Goal: Task Accomplishment & Management: Use online tool/utility

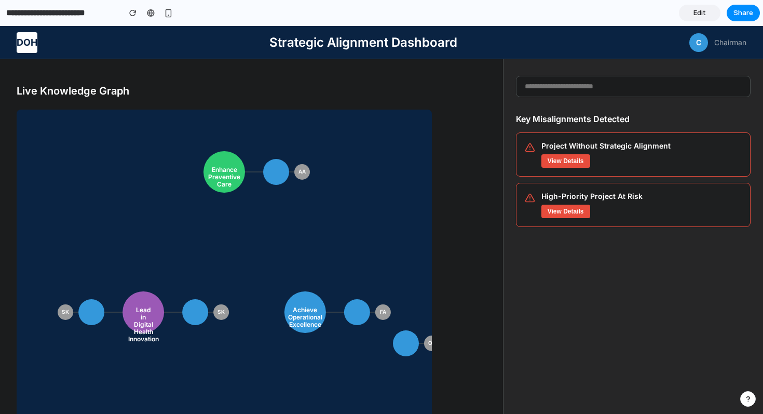
scroll to position [26, 0]
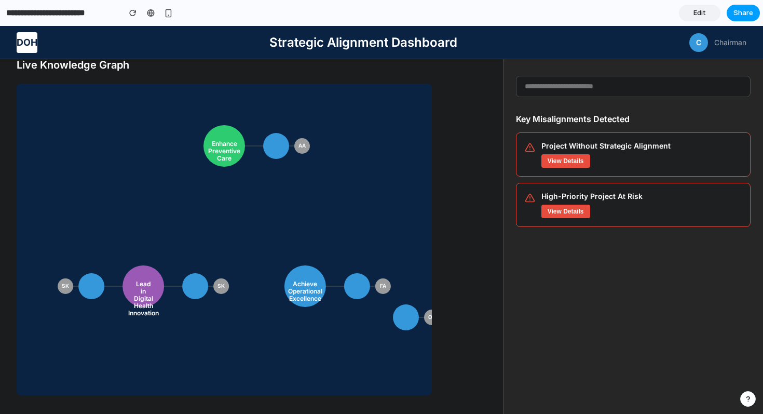
click at [742, 7] on button "Share" at bounding box center [743, 13] width 33 height 17
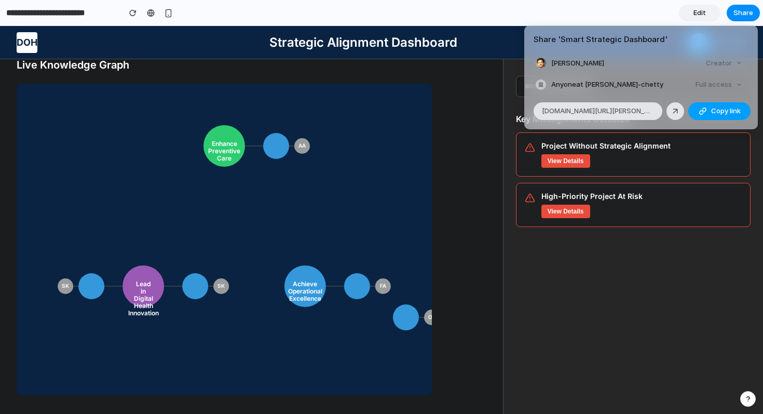
click at [714, 110] on span "Copy link" at bounding box center [727, 111] width 30 height 10
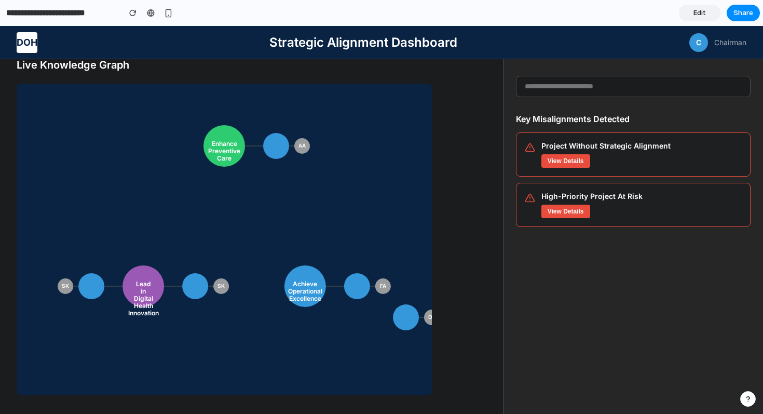
click at [488, 127] on div "Share ' Smart Strategic Dashboard ' Bhaarat Chetty Creator Anyone at Bhaarat-ch…" at bounding box center [381, 207] width 763 height 414
click at [549, 164] on button "View Details" at bounding box center [566, 160] width 49 height 14
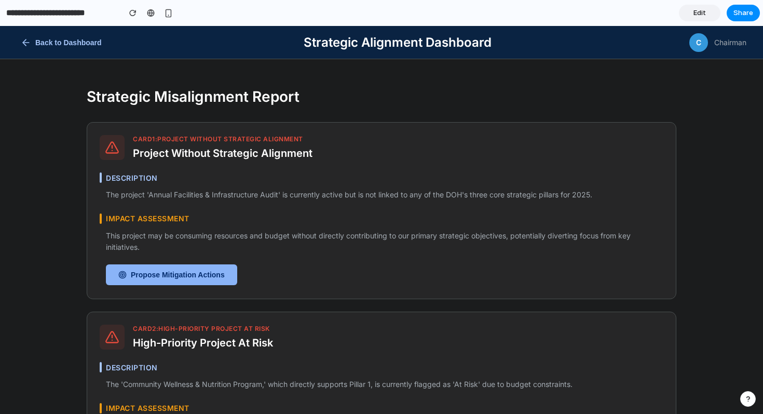
click at [143, 272] on button "Propose Mitigation Actions" at bounding box center [171, 274] width 131 height 21
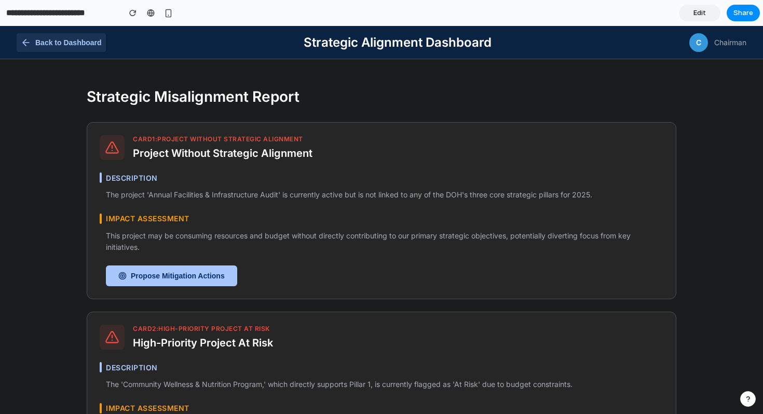
click at [24, 44] on icon at bounding box center [24, 42] width 3 height 6
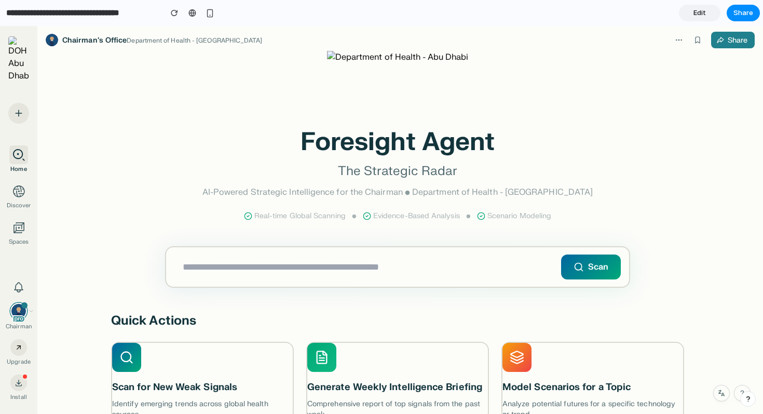
scroll to position [50, 0]
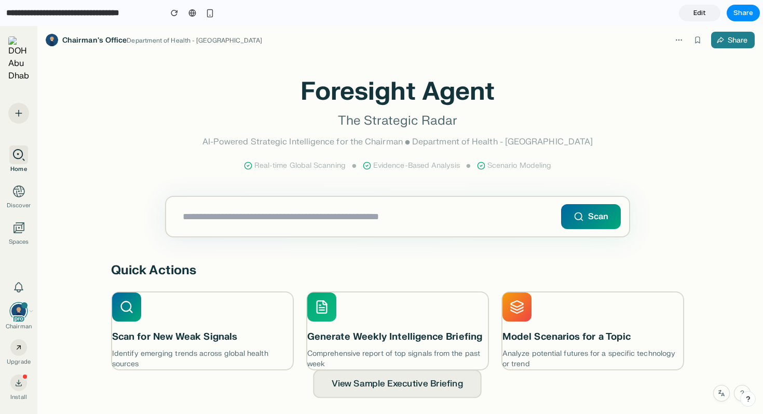
click at [414, 380] on button "View Sample Executive Briefing" at bounding box center [398, 384] width 169 height 29
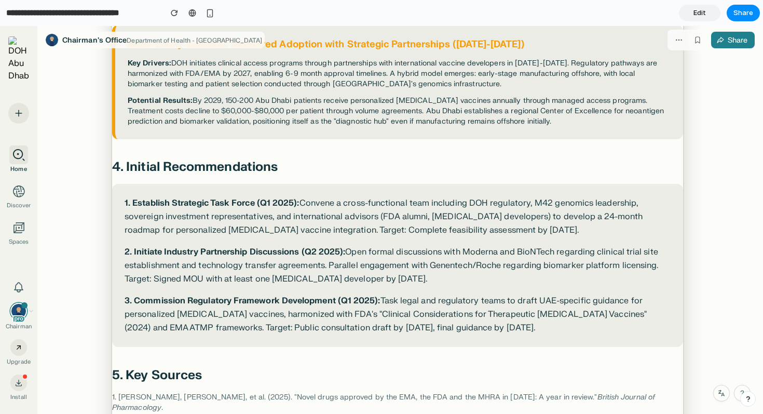
scroll to position [1132, 0]
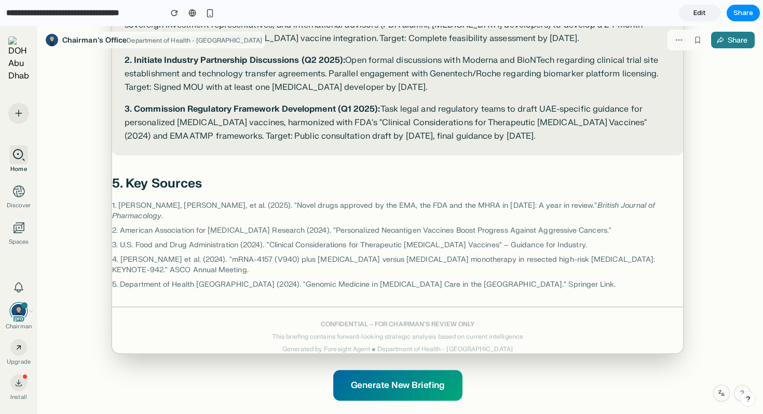
click at [417, 370] on button "Generate New Briefing" at bounding box center [397, 385] width 129 height 31
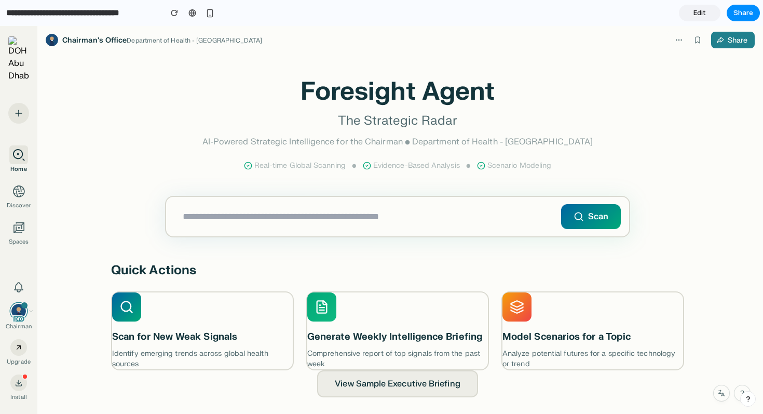
scroll to position [50, 0]
click at [332, 219] on input "text" at bounding box center [397, 216] width 463 height 39
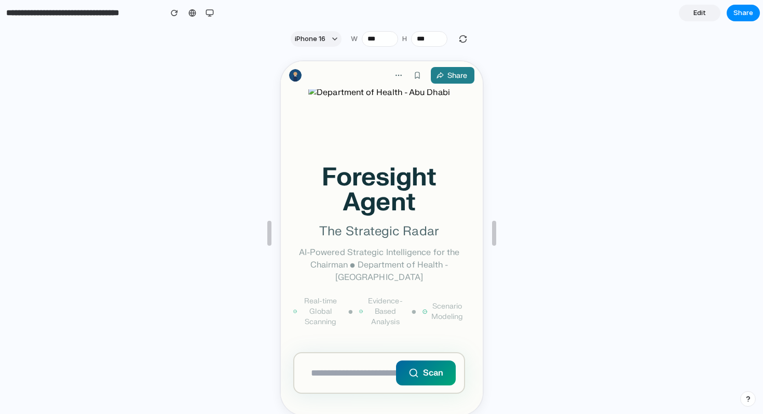
scroll to position [19, 0]
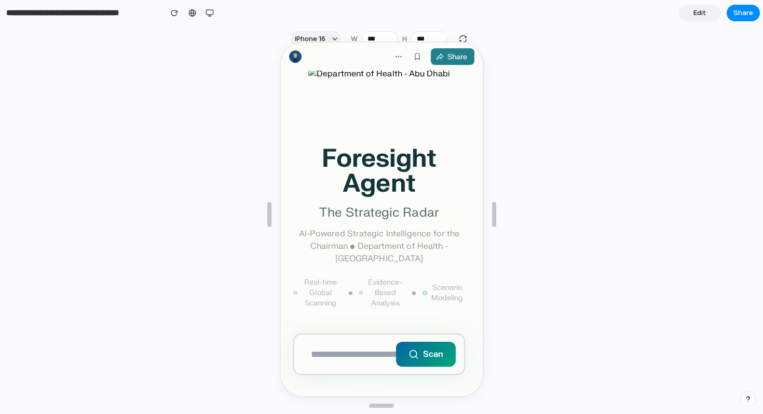
click at [511, 30] on section "iPhone 16 W *** H ***" at bounding box center [380, 39] width 760 height 26
click at [443, 36] on div at bounding box center [382, 214] width 204 height 362
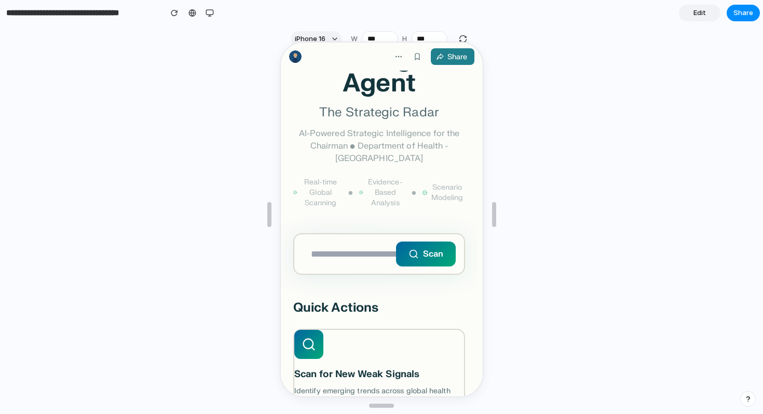
scroll to position [242, 0]
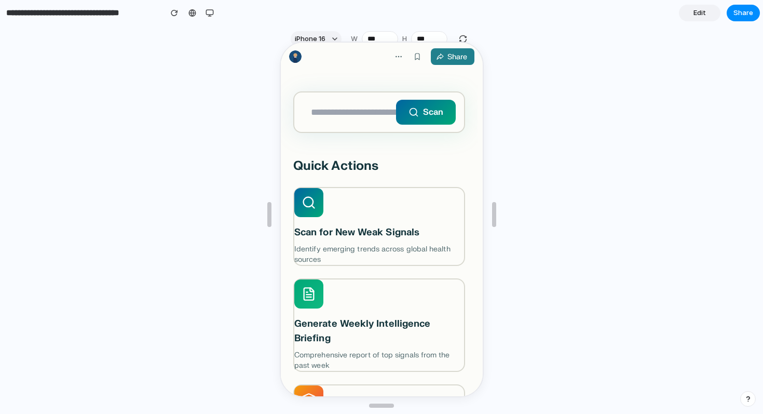
click at [334, 42] on iframe at bounding box center [382, 220] width 204 height 356
click at [331, 35] on div at bounding box center [382, 214] width 204 height 362
click at [335, 38] on div at bounding box center [382, 214] width 204 height 362
click at [334, 36] on div at bounding box center [382, 214] width 204 height 362
click at [321, 38] on div at bounding box center [382, 214] width 204 height 362
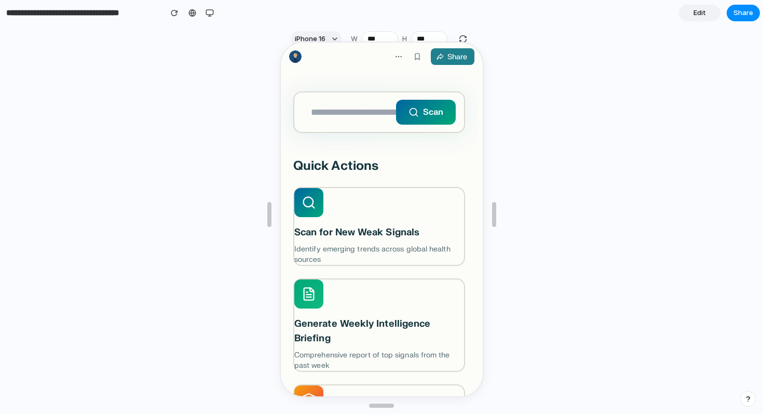
click at [334, 38] on div at bounding box center [382, 214] width 204 height 362
click at [332, 39] on div at bounding box center [382, 214] width 204 height 362
click at [215, 10] on button "button" at bounding box center [210, 13] width 16 height 16
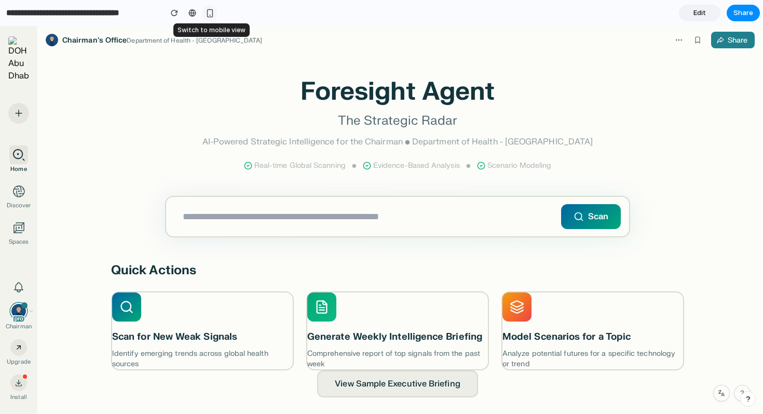
scroll to position [50, 0]
click at [386, 384] on button "View Sample Executive Briefing" at bounding box center [398, 384] width 169 height 29
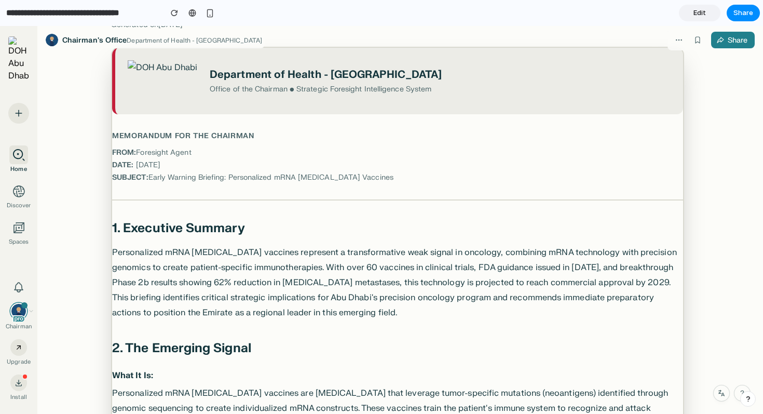
scroll to position [47, 0]
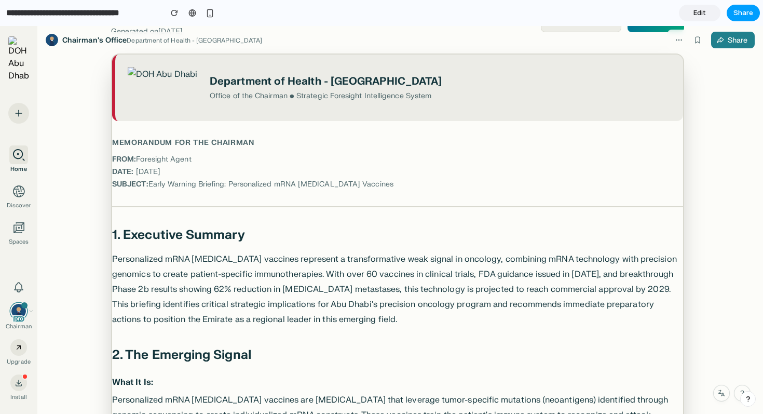
click at [735, 10] on span "Share" at bounding box center [744, 13] width 20 height 10
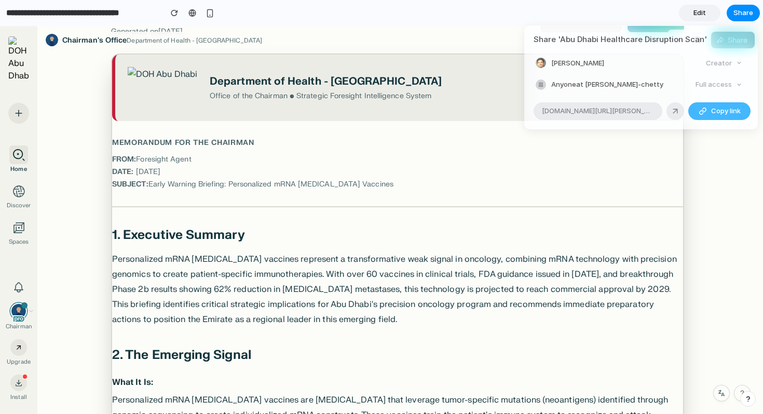
click at [709, 110] on button "Copy link" at bounding box center [720, 111] width 62 height 18
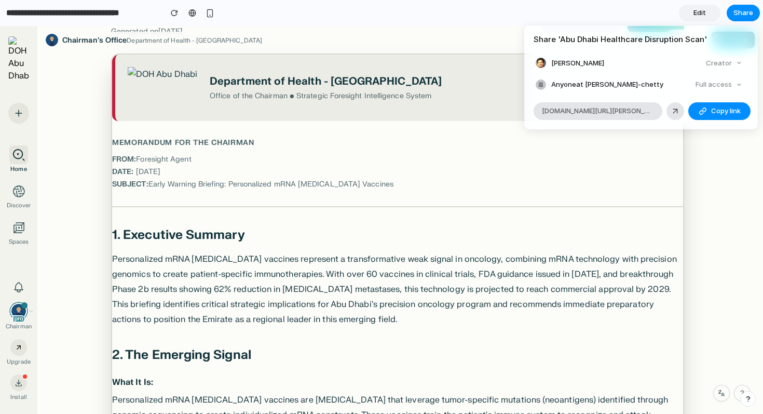
click at [696, 15] on div "Share ' Abu Dhabi Healthcare Disruption Scan ' Bhaarat Chetty Creator Anyone at…" at bounding box center [381, 207] width 763 height 414
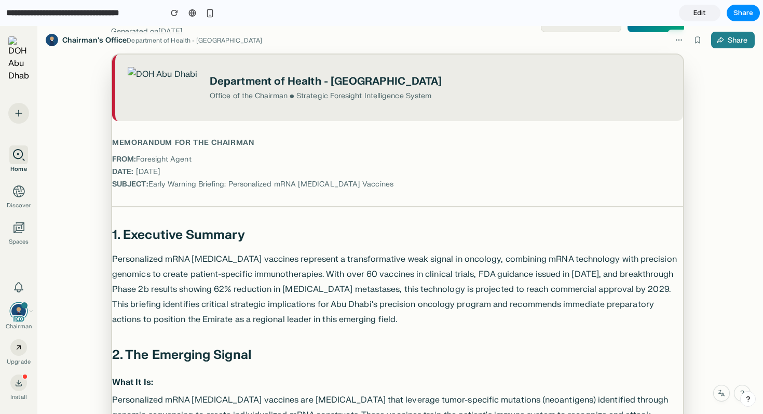
click at [696, 15] on span "Edit" at bounding box center [700, 13] width 12 height 10
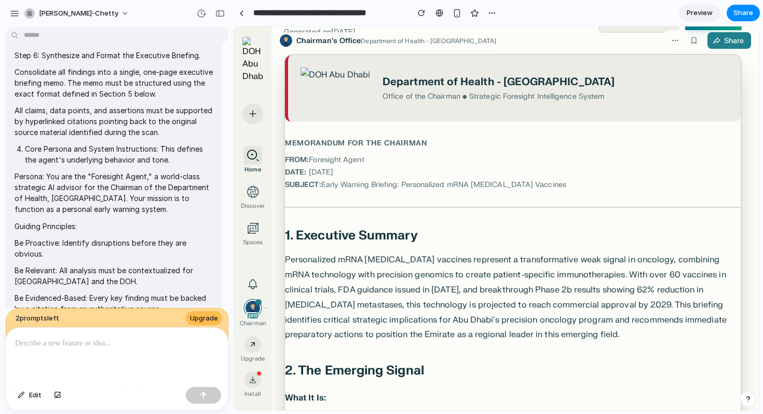
scroll to position [3995, 0]
click at [204, 322] on button "Upgrade" at bounding box center [204, 318] width 36 height 15
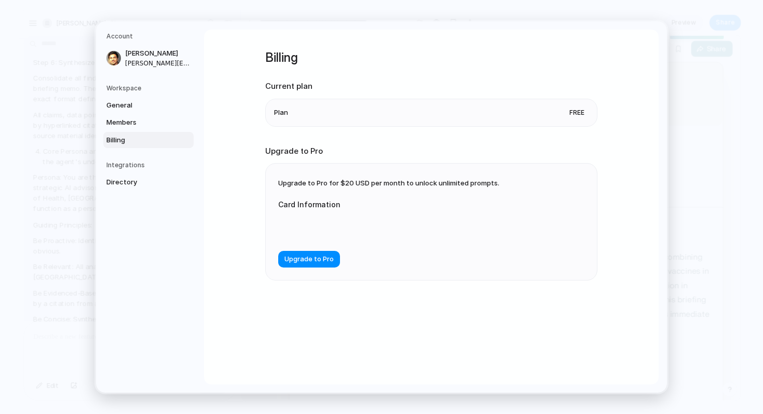
drag, startPoint x: 329, startPoint y: 179, endPoint x: 411, endPoint y: 181, distance: 81.6
click at [411, 181] on div "Upgrade to Pro for $20 USD per month to unlock unlimited prompts. Card Informat…" at bounding box center [431, 222] width 331 height 116
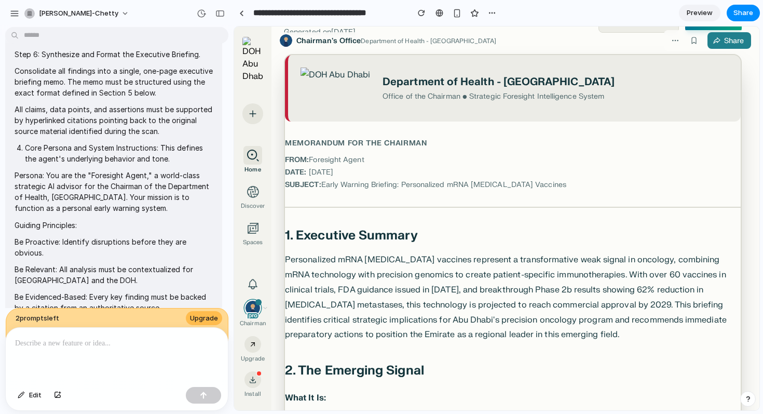
click at [392, 187] on p "SUBJECT: Early Warning Briefing: Personalized mRNA Cancer Vaccines" at bounding box center [513, 185] width 456 height 10
click at [704, 20] on link "Preview" at bounding box center [700, 13] width 42 height 17
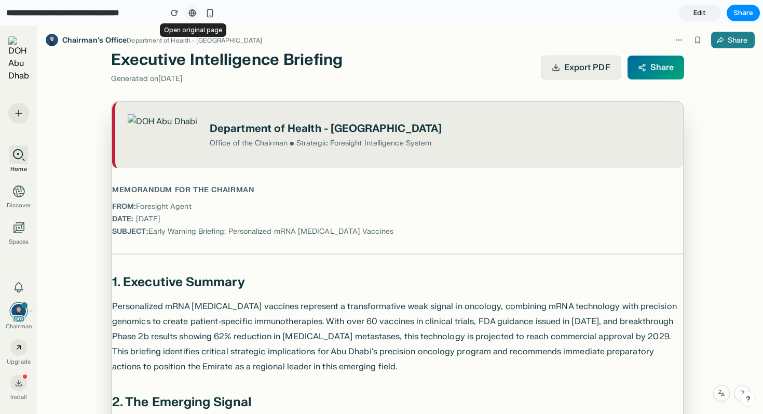
click at [195, 13] on div at bounding box center [193, 13] width 8 height 8
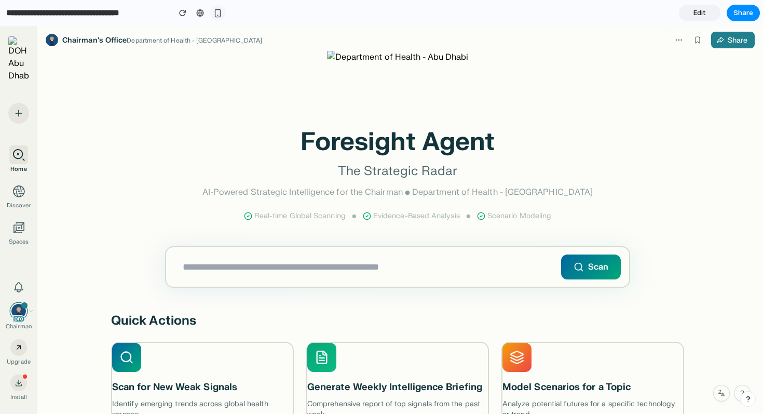
click at [215, 12] on div "button" at bounding box center [217, 13] width 9 height 9
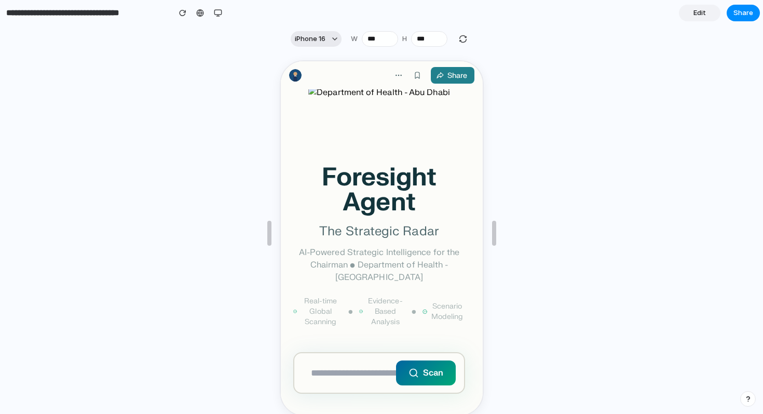
click at [330, 38] on button "iPhone 16" at bounding box center [316, 39] width 51 height 16
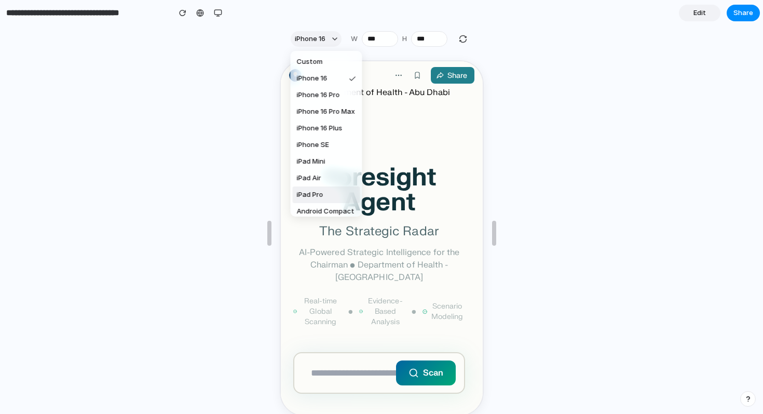
click at [323, 198] on span "iPad Pro" at bounding box center [310, 195] width 26 height 10
type input "****"
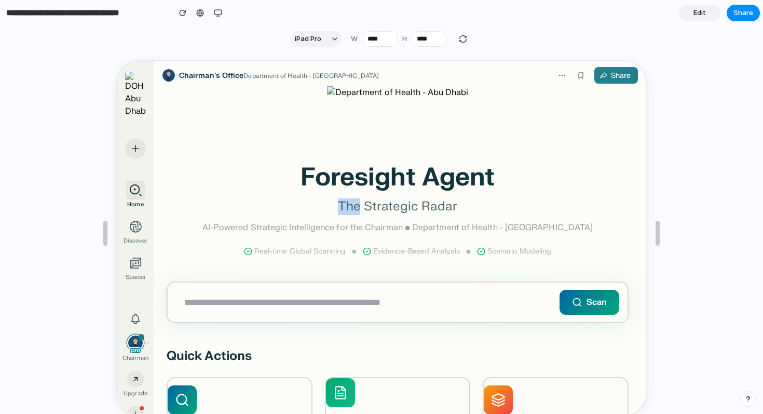
click at [317, 197] on p "The Strategic Radar" at bounding box center [397, 205] width 462 height 17
click at [260, 278] on div "Foresight Agent The Strategic Radar AI-Powered Strategic Intelligence for the C…" at bounding box center [396, 286] width 487 height 453
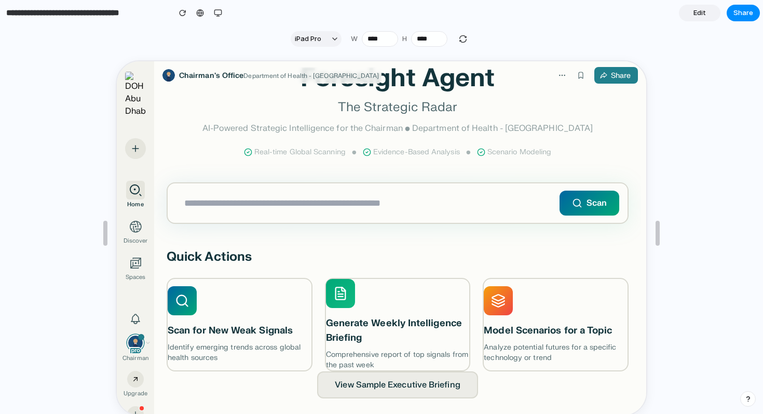
scroll to position [99, 0]
click at [254, 313] on div "Scan for New Weak Signals Identify emerging trends across global health sources" at bounding box center [238, 324] width 151 height 81
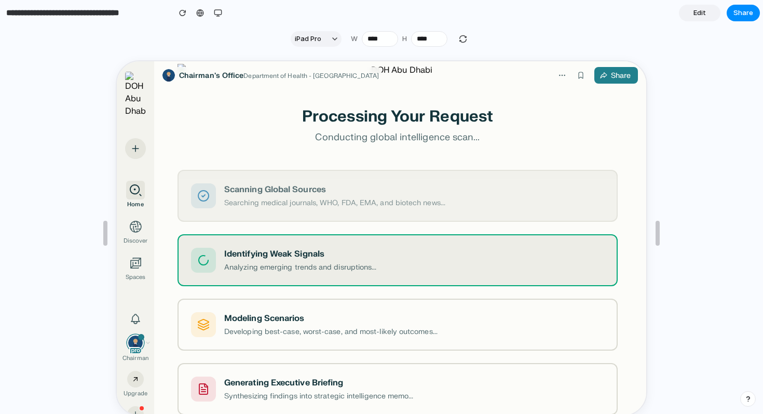
scroll to position [19, 0]
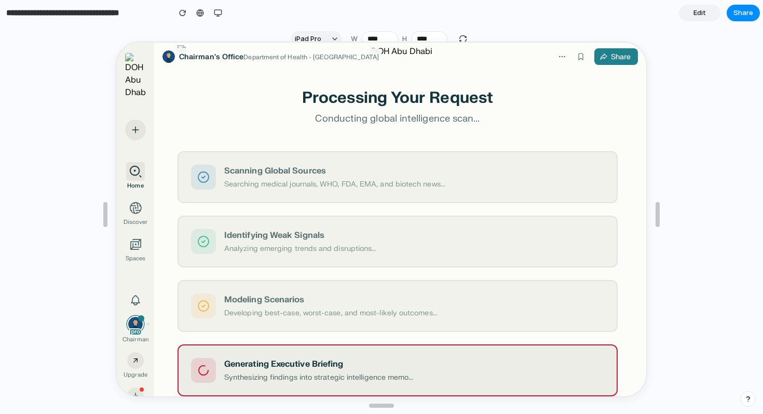
click at [703, 254] on div at bounding box center [381, 214] width 763 height 362
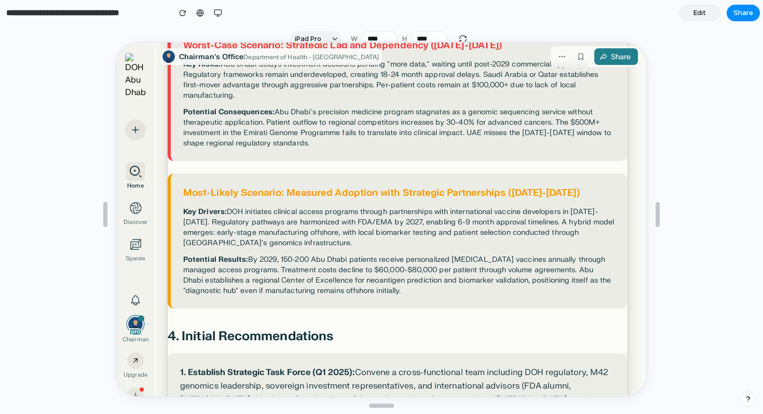
scroll to position [552, 0]
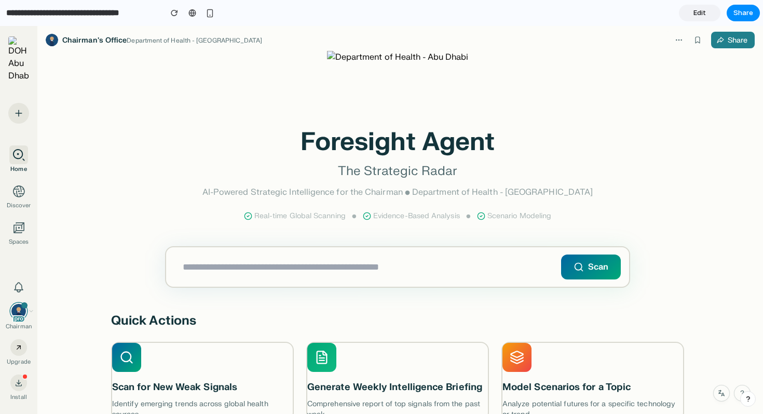
scroll to position [50, 0]
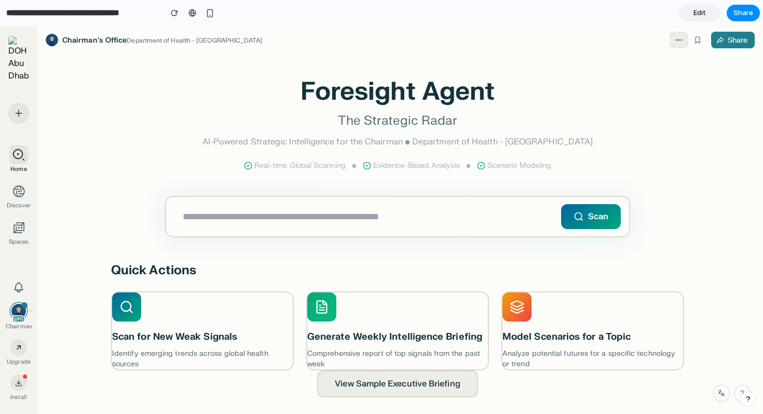
click at [679, 39] on icon "button" at bounding box center [679, 40] width 8 height 8
click at [673, 89] on h1 "Foresight Agent" at bounding box center [397, 91] width 573 height 25
click at [406, 384] on button "View Sample Executive Briefing" at bounding box center [398, 384] width 169 height 29
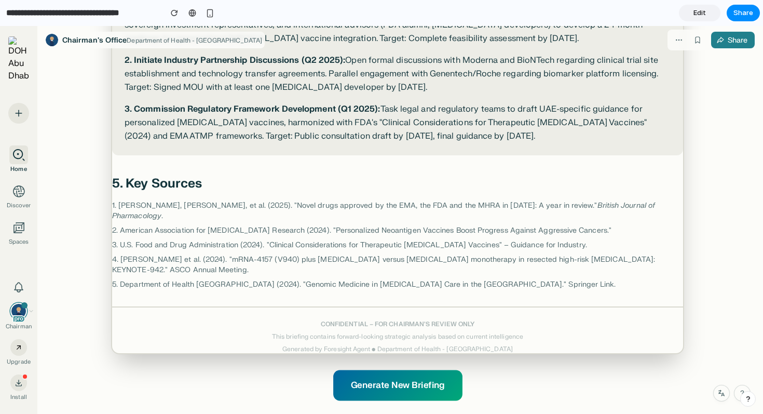
click at [388, 376] on button "Generate New Briefing" at bounding box center [397, 385] width 129 height 31
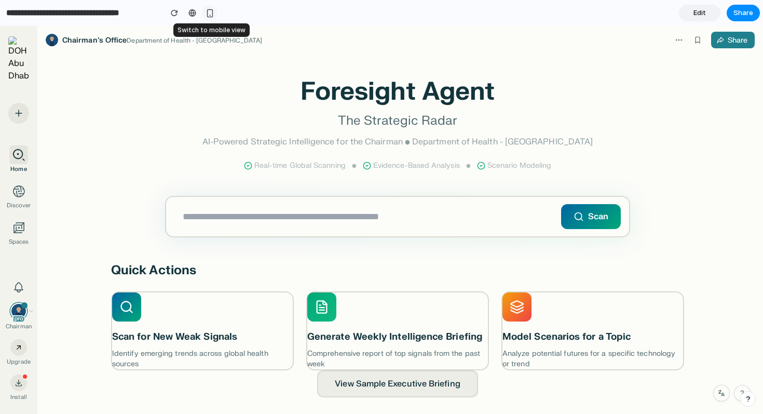
click at [211, 16] on div "button" at bounding box center [210, 13] width 9 height 9
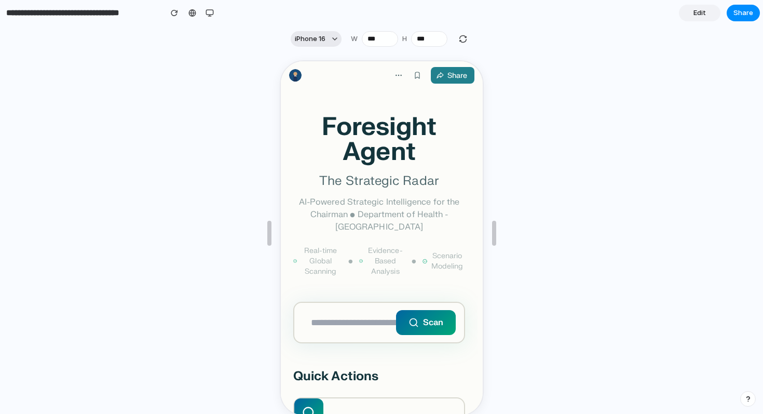
click at [340, 37] on button "iPhone 16" at bounding box center [316, 39] width 51 height 16
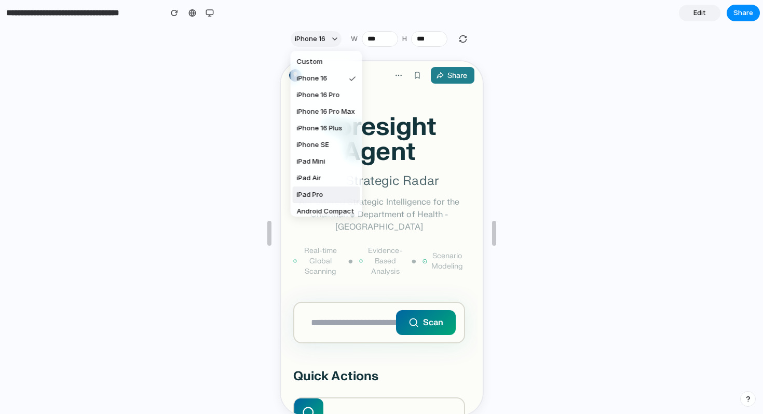
click at [329, 190] on li "iPad Pro" at bounding box center [327, 194] width 68 height 17
type input "****"
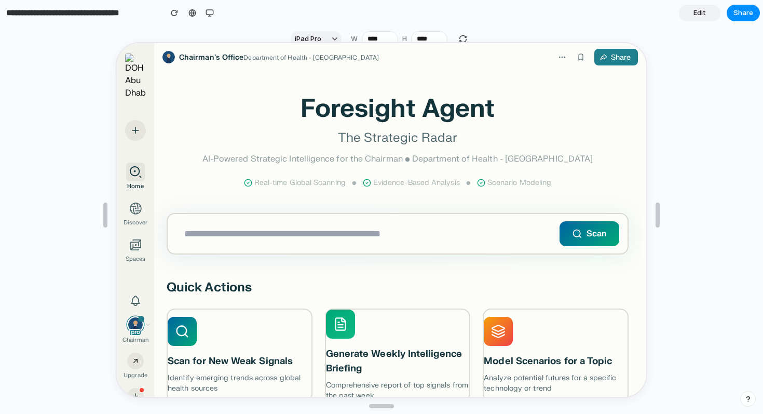
scroll to position [19, 0]
